Goal: Task Accomplishment & Management: Use online tool/utility

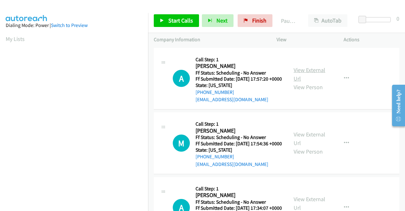
click at [311, 73] on link "View External Url" at bounding box center [310, 74] width 32 height 16
click at [175, 19] on span "Start Calls" at bounding box center [180, 20] width 25 height 7
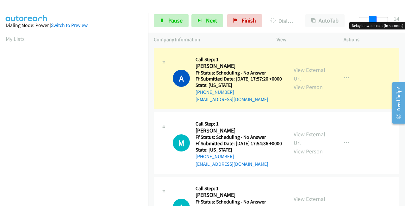
click at [375, 17] on div at bounding box center [373, 19] width 29 height 5
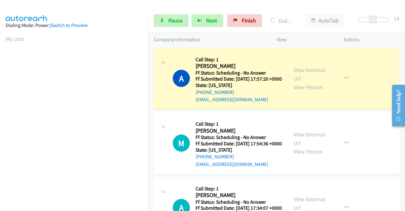
click at [367, 19] on div at bounding box center [373, 19] width 29 height 5
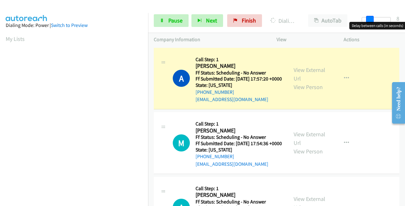
click at [373, 19] on span at bounding box center [370, 20] width 8 height 8
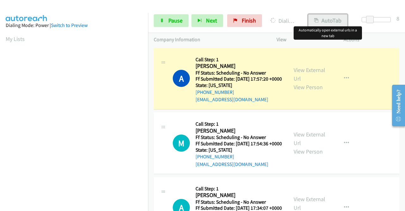
click at [325, 23] on button "AutoTab" at bounding box center [327, 20] width 39 height 13
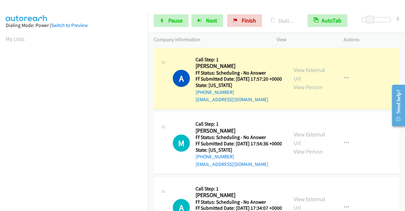
scroll to position [144, 0]
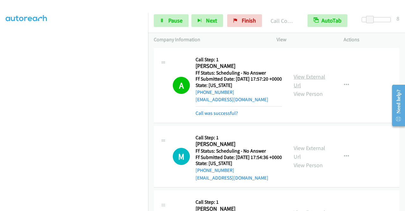
click at [297, 82] on link "View External Url" at bounding box center [310, 81] width 32 height 16
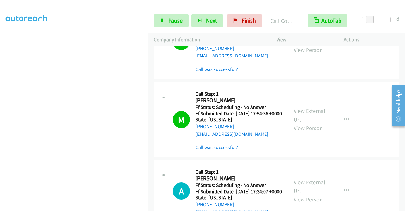
scroll to position [63, 0]
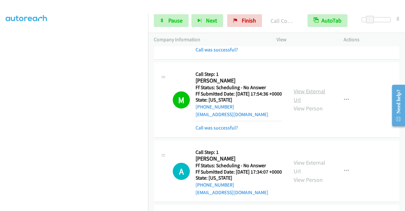
click at [304, 98] on link "View External Url" at bounding box center [310, 95] width 32 height 16
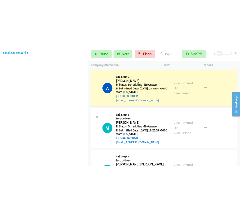
scroll to position [158, 0]
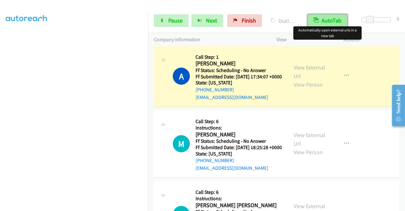
click at [325, 21] on button "AutoTab" at bounding box center [328, 20] width 40 height 13
click at [325, 21] on button "AutoTab" at bounding box center [327, 20] width 39 height 13
click at [301, 5] on div at bounding box center [200, 12] width 400 height 24
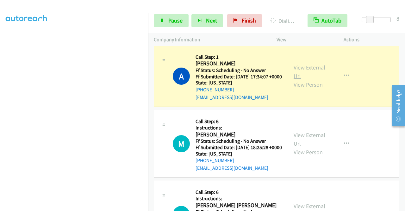
click at [295, 79] on link "View External Url" at bounding box center [310, 72] width 32 height 16
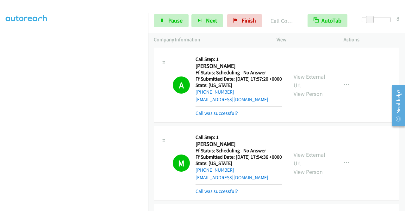
scroll to position [0, 0]
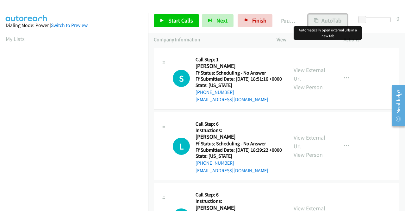
click at [330, 21] on button "AutoTab" at bounding box center [327, 20] width 39 height 13
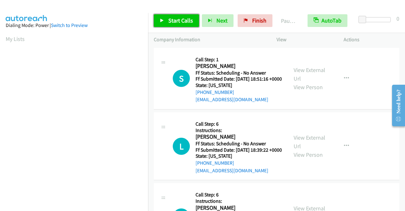
click at [171, 21] on span "Start Calls" at bounding box center [180, 20] width 25 height 7
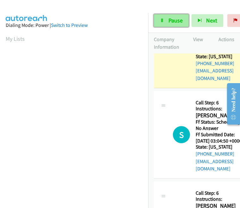
click at [167, 17] on link "Pause" at bounding box center [171, 20] width 35 height 13
